Goal: Information Seeking & Learning: Learn about a topic

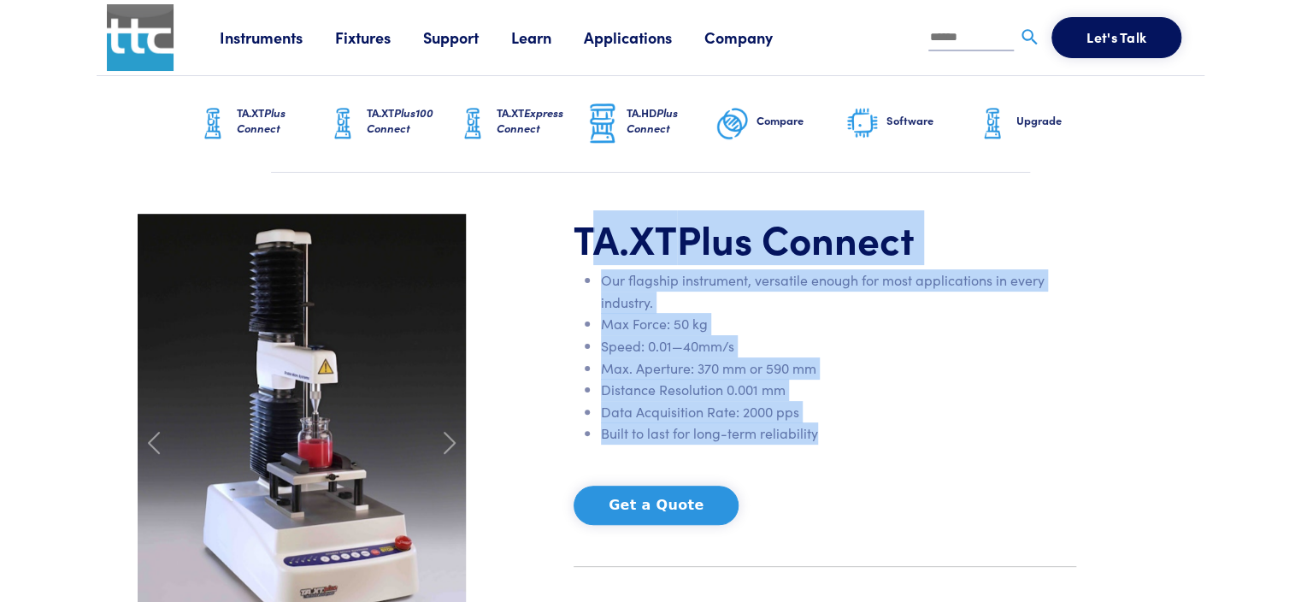
drag, startPoint x: 826, startPoint y: 436, endPoint x: 584, endPoint y: 253, distance: 303.4
click at [584, 253] on div "TA.XT Plus Connect Our flagship instrument, versatile enough for most applicati…" at bounding box center [824, 443] width 523 height 459
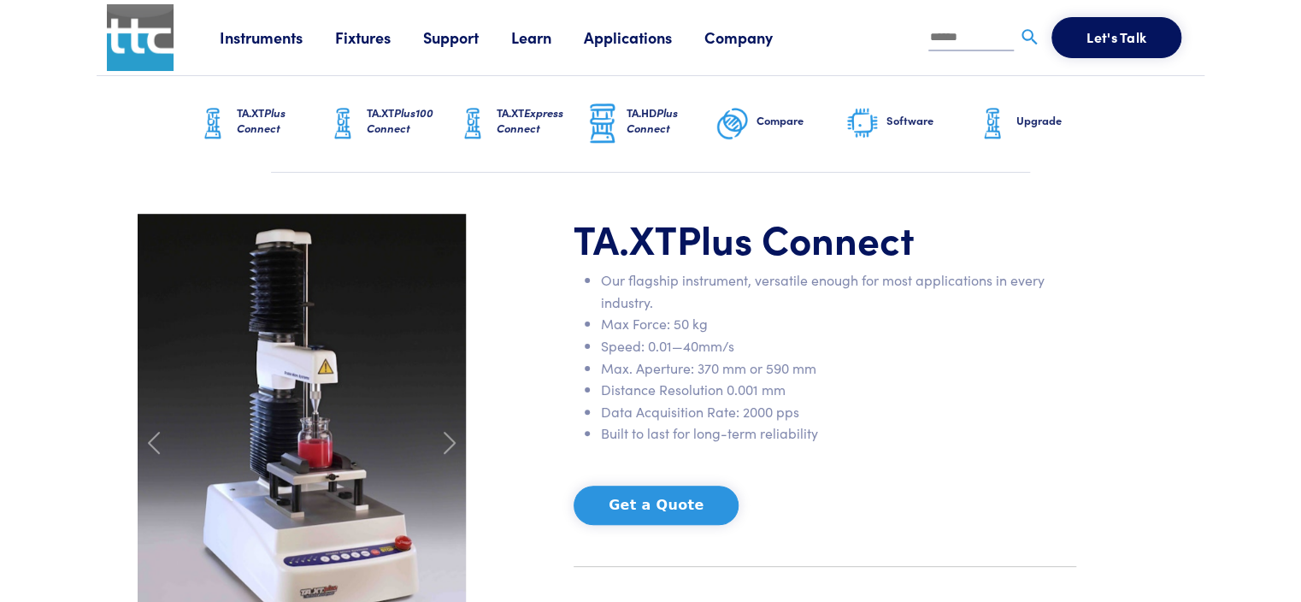
click at [1088, 487] on div "TA.XT Plus Connect Our flagship instrument, versatile enough for most applicati…" at bounding box center [650, 443] width 1047 height 459
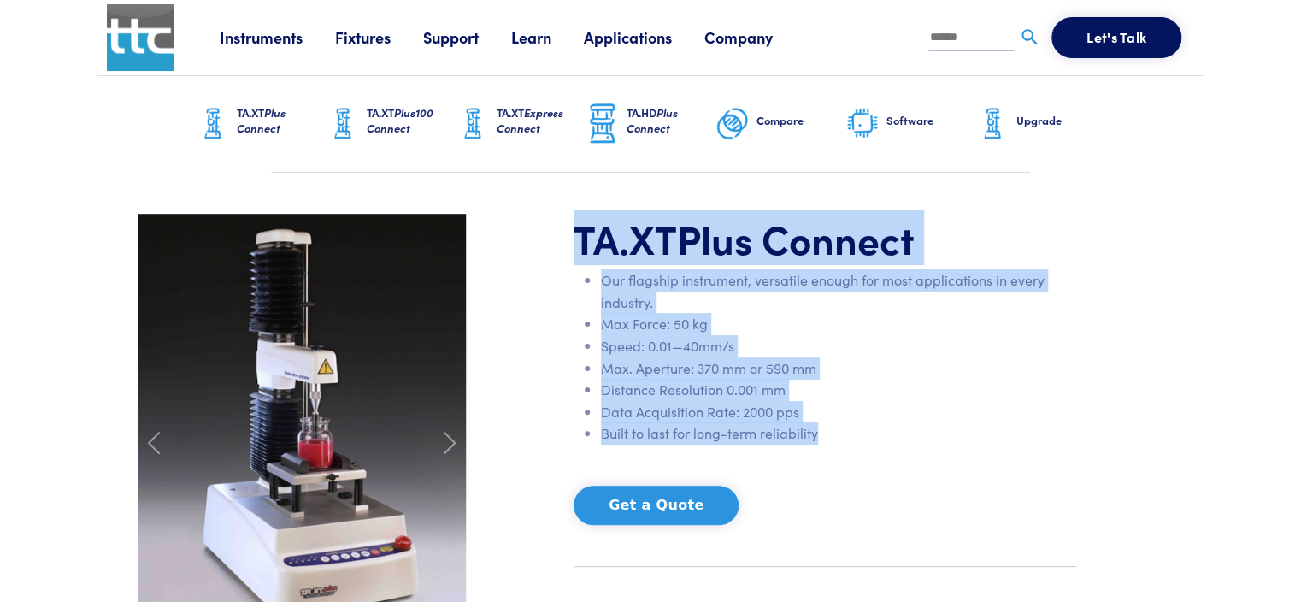
drag, startPoint x: 817, startPoint y: 437, endPoint x: 561, endPoint y: 255, distance: 314.6
click at [561, 255] on div "TA.XT Plus Connect Our flagship instrument, versatile enough for most applicati…" at bounding box center [650, 443] width 1047 height 459
click at [982, 391] on li "Distance Resolution 0.001 mm" at bounding box center [838, 390] width 475 height 22
drag, startPoint x: 891, startPoint y: 423, endPoint x: 583, endPoint y: 239, distance: 359.0
click at [583, 239] on div "TA.XT Plus Connect Our flagship instrument, versatile enough for most applicati…" at bounding box center [824, 443] width 523 height 459
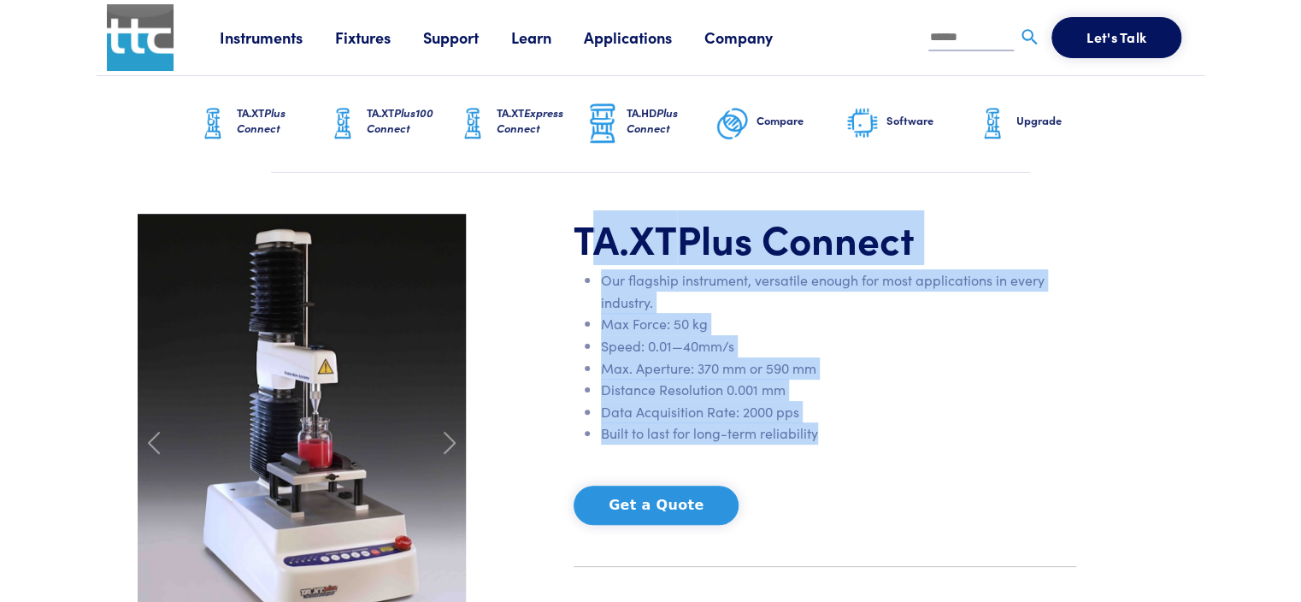
click at [1117, 365] on div "TA.XT Plus Connect Our flagship instrument, versatile enough for most applicati…" at bounding box center [650, 443] width 1047 height 459
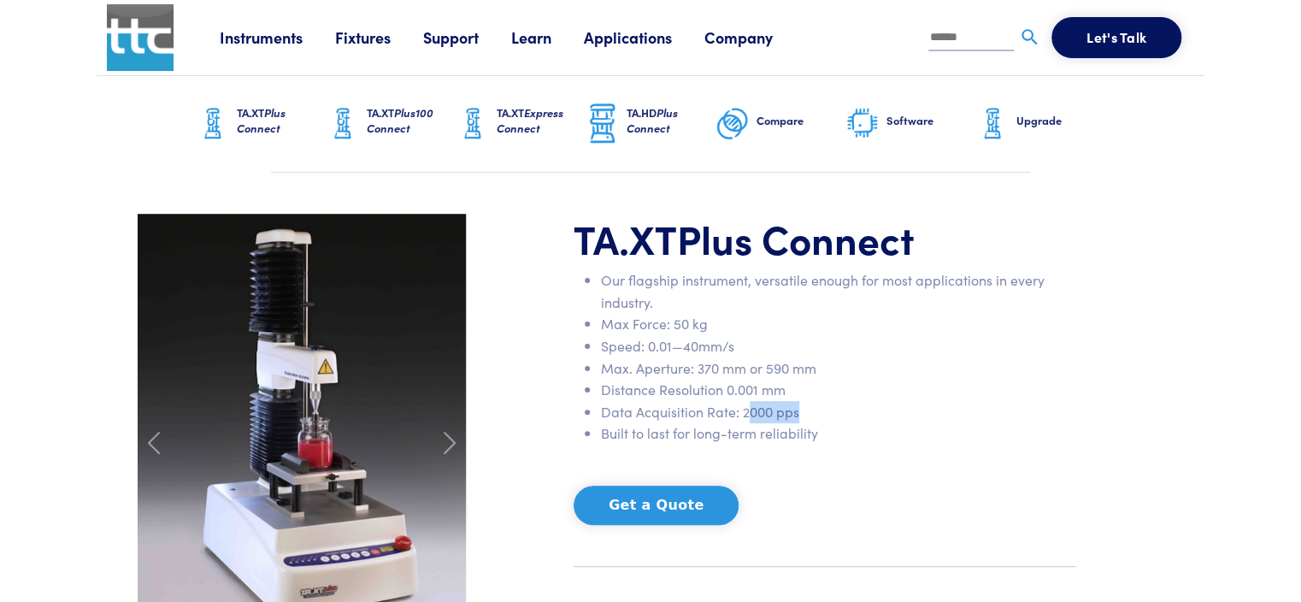
drag, startPoint x: 807, startPoint y: 410, endPoint x: 749, endPoint y: 413, distance: 58.2
click at [749, 413] on li "Data Acquisition Rate: 2000 pps" at bounding box center [838, 412] width 475 height 22
click at [1125, 285] on div "TA.XT Plus Connect Our flagship instrument, versatile enough for most applicati…" at bounding box center [650, 443] width 1047 height 459
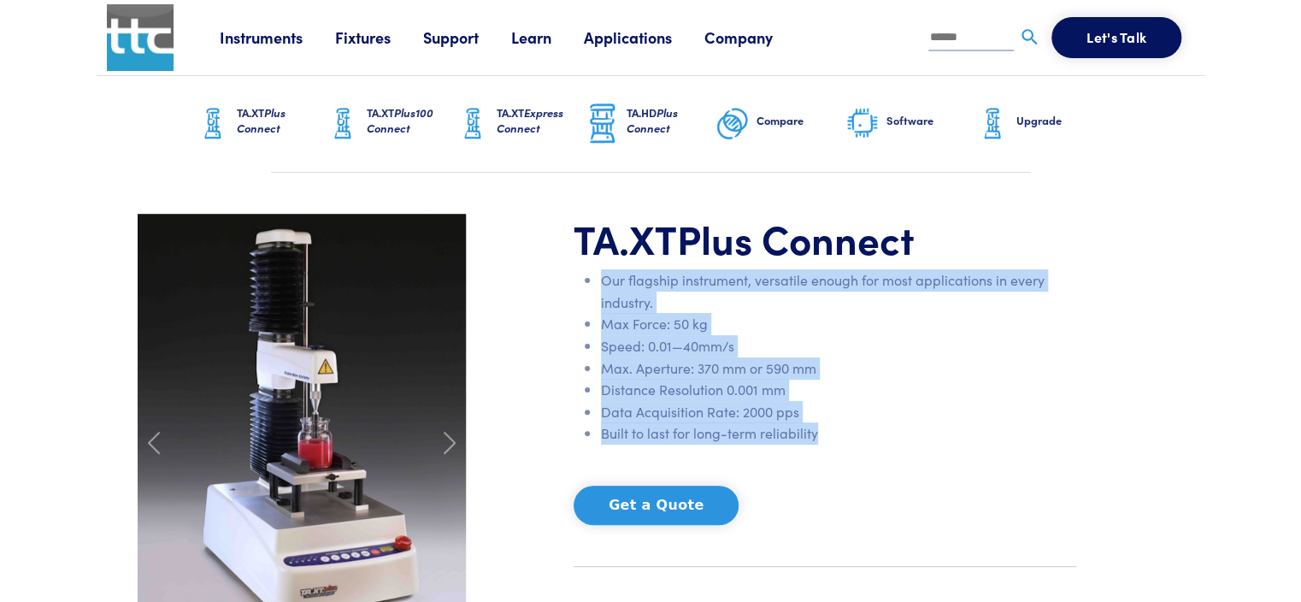
drag, startPoint x: 603, startPoint y: 284, endPoint x: 831, endPoint y: 433, distance: 272.5
click at [831, 433] on ul "Our flagship instrument, versatile enough for most applications in every indust…" at bounding box center [825, 356] width 503 height 175
click at [859, 435] on li "Built to last for long-term reliability" at bounding box center [838, 433] width 475 height 22
drag, startPoint x: 875, startPoint y: 439, endPoint x: 598, endPoint y: 286, distance: 315.7
click at [598, 286] on ul "Our flagship instrument, versatile enough for most applications in every indust…" at bounding box center [825, 356] width 503 height 175
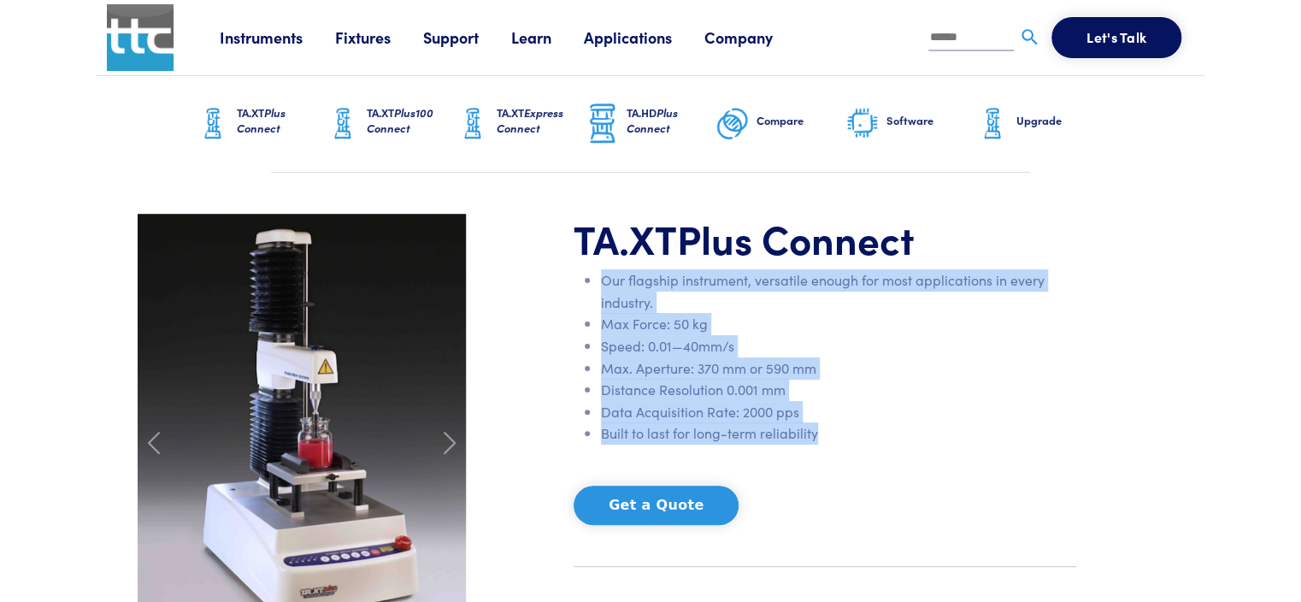
copy ul "Our flagship instrument, versatile enough for most applications in every indust…"
click at [964, 410] on li "Data Acquisition Rate: 2000 pps" at bounding box center [838, 412] width 475 height 22
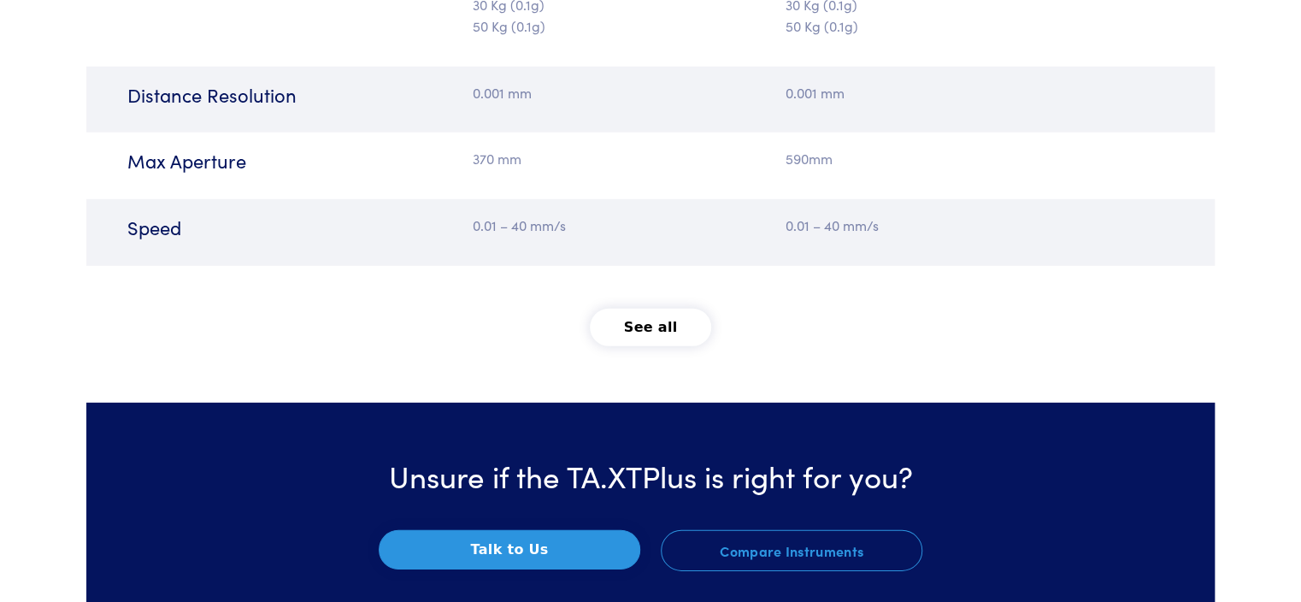
scroll to position [2335, 0]
